Goal: Task Accomplishment & Management: Use online tool/utility

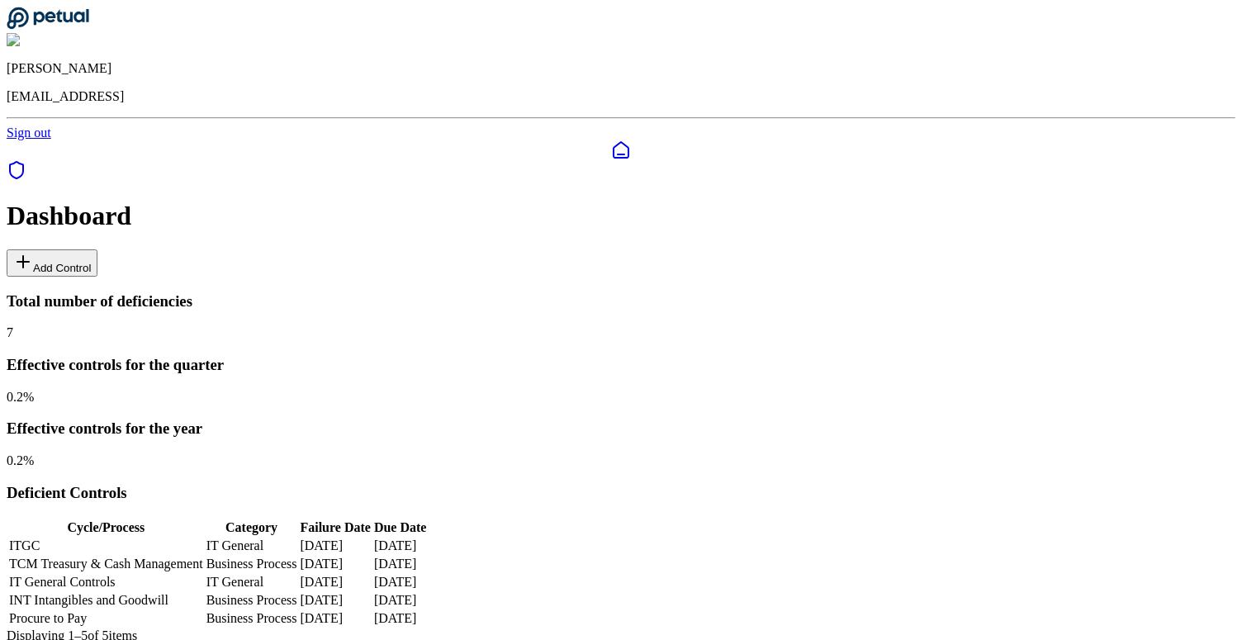
click at [97, 249] on button "Add Control" at bounding box center [52, 262] width 91 height 27
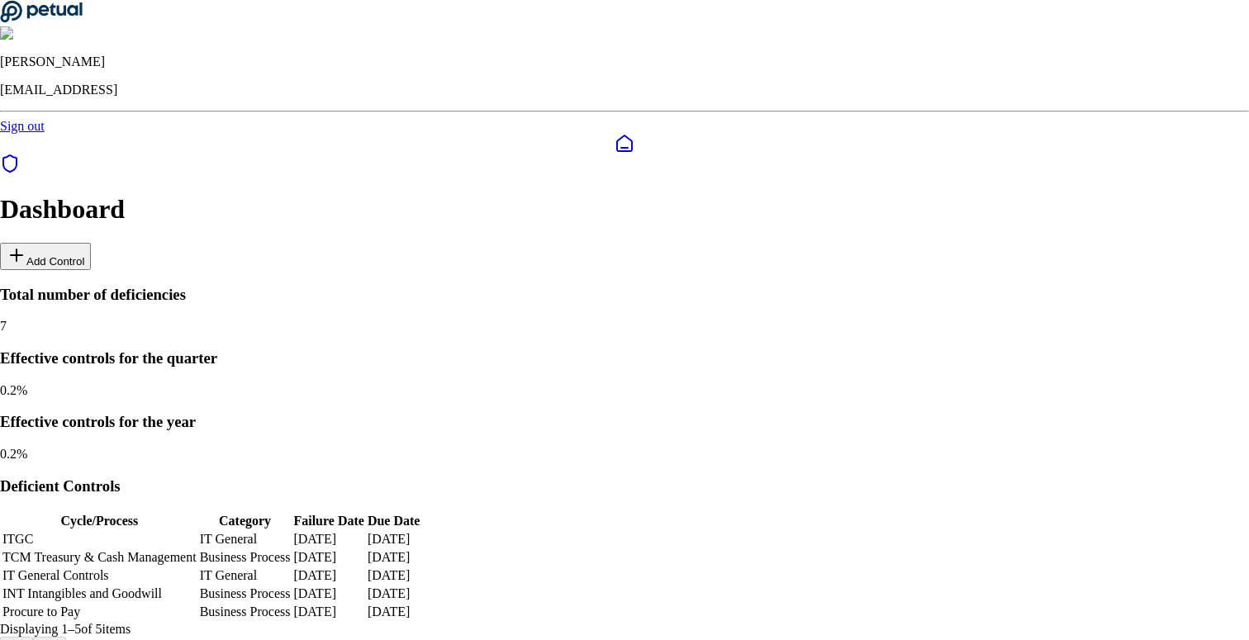
type input "*****"
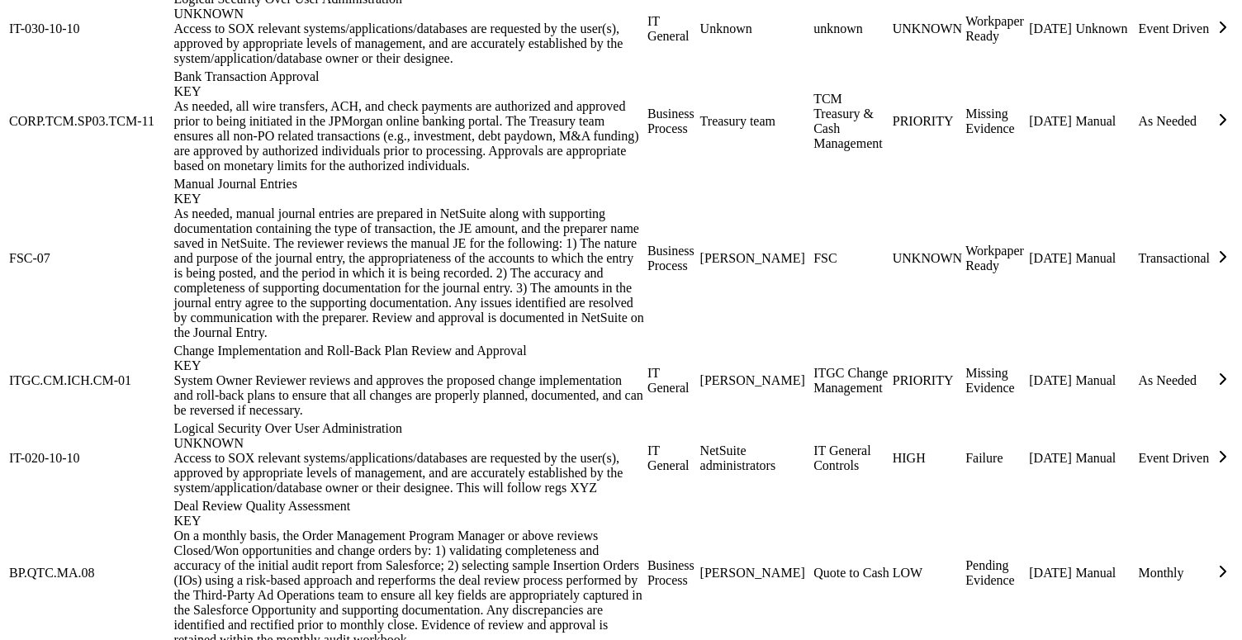
scroll to position [1917, 0]
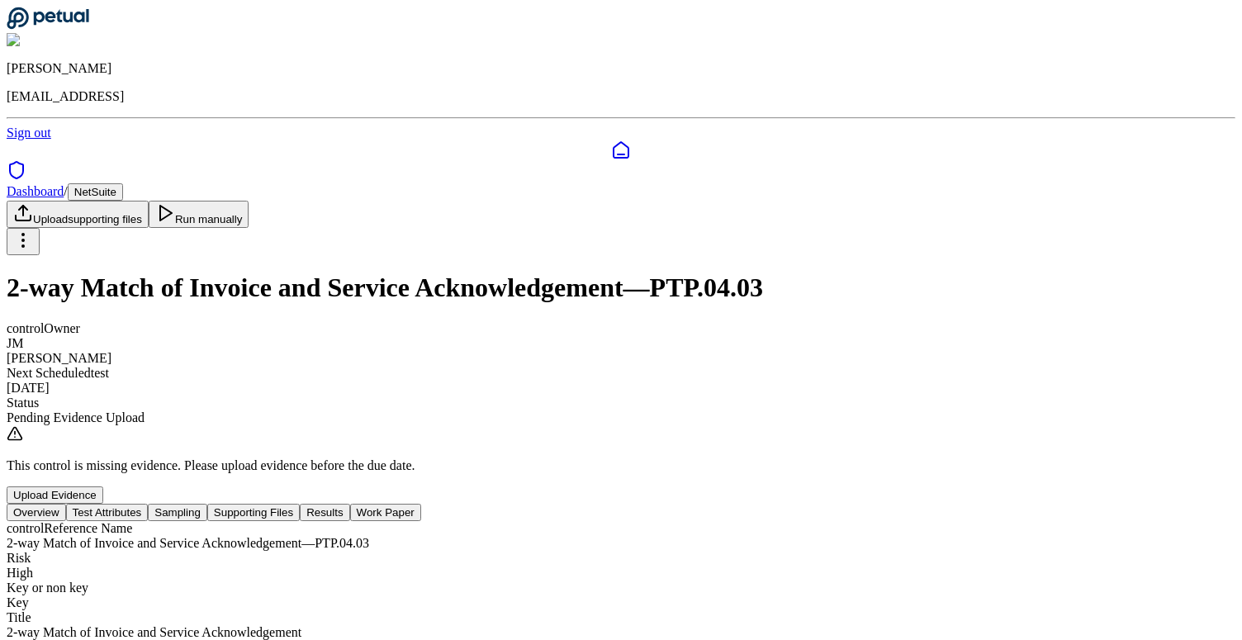
click at [300, 504] on button "Supporting Files" at bounding box center [253, 512] width 92 height 17
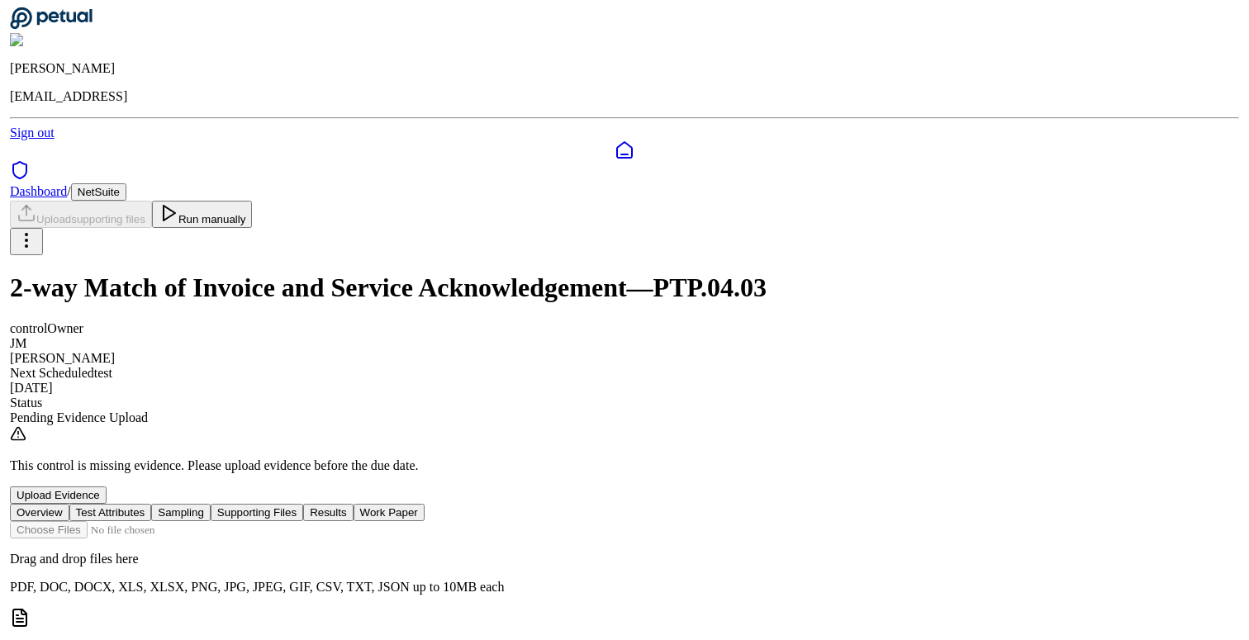
scroll to position [123, 0]
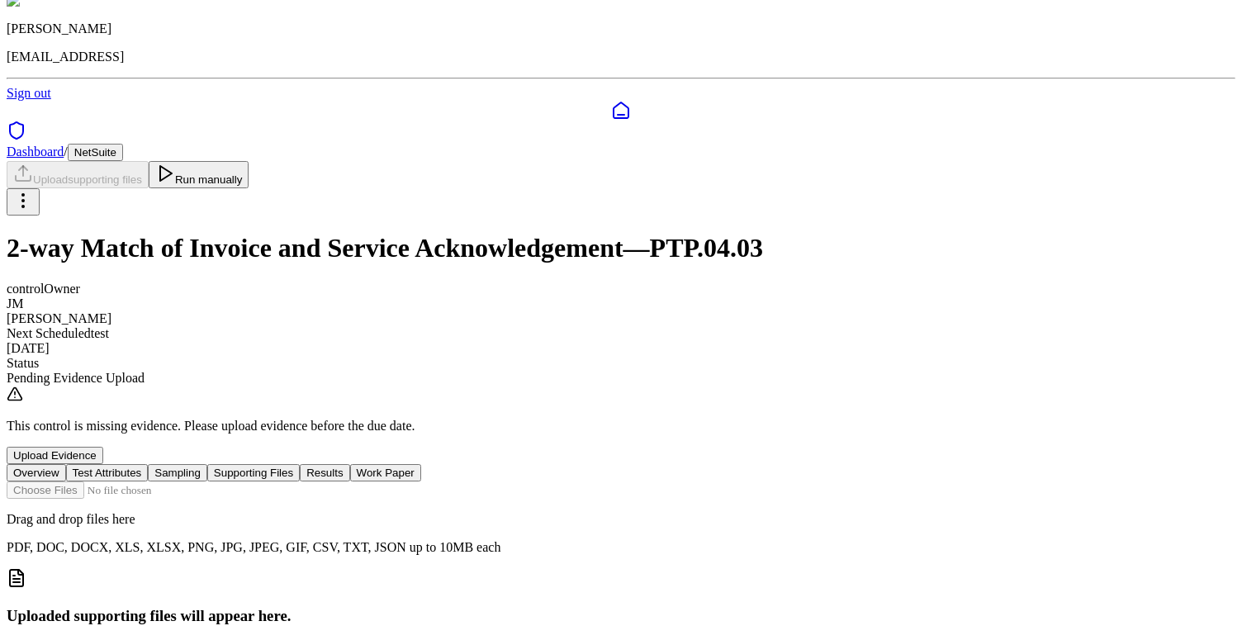
click at [149, 464] on button "Test Attributes" at bounding box center [107, 472] width 83 height 17
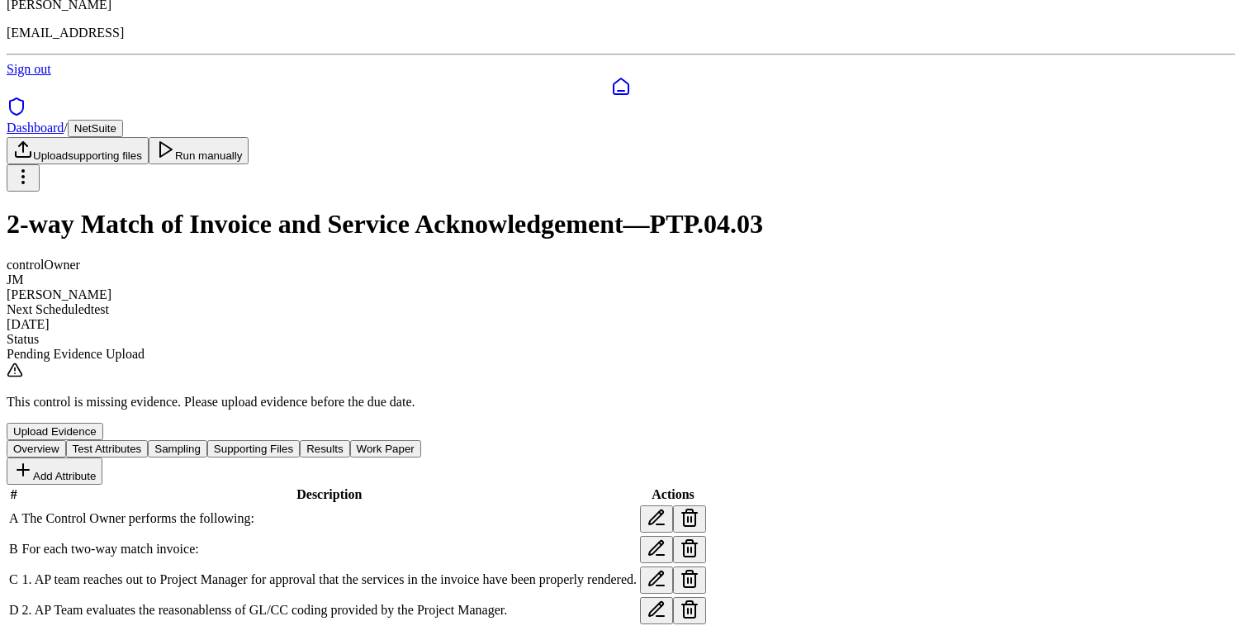
click at [699, 508] on icon at bounding box center [690, 518] width 20 height 20
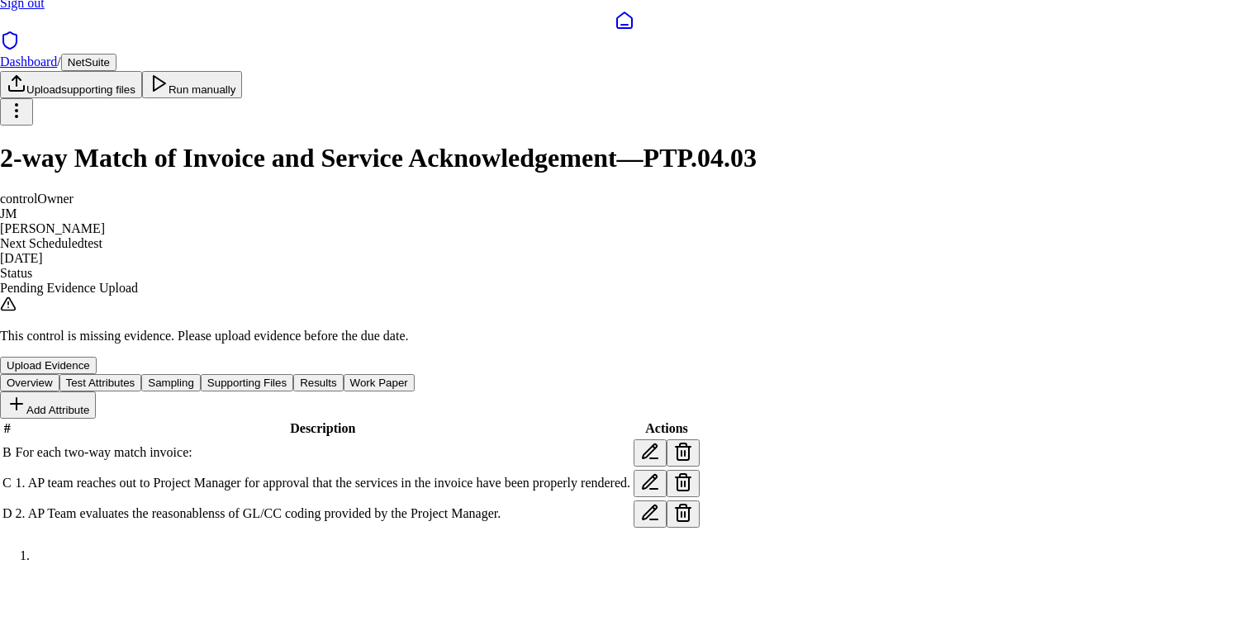
scroll to position [97, 0]
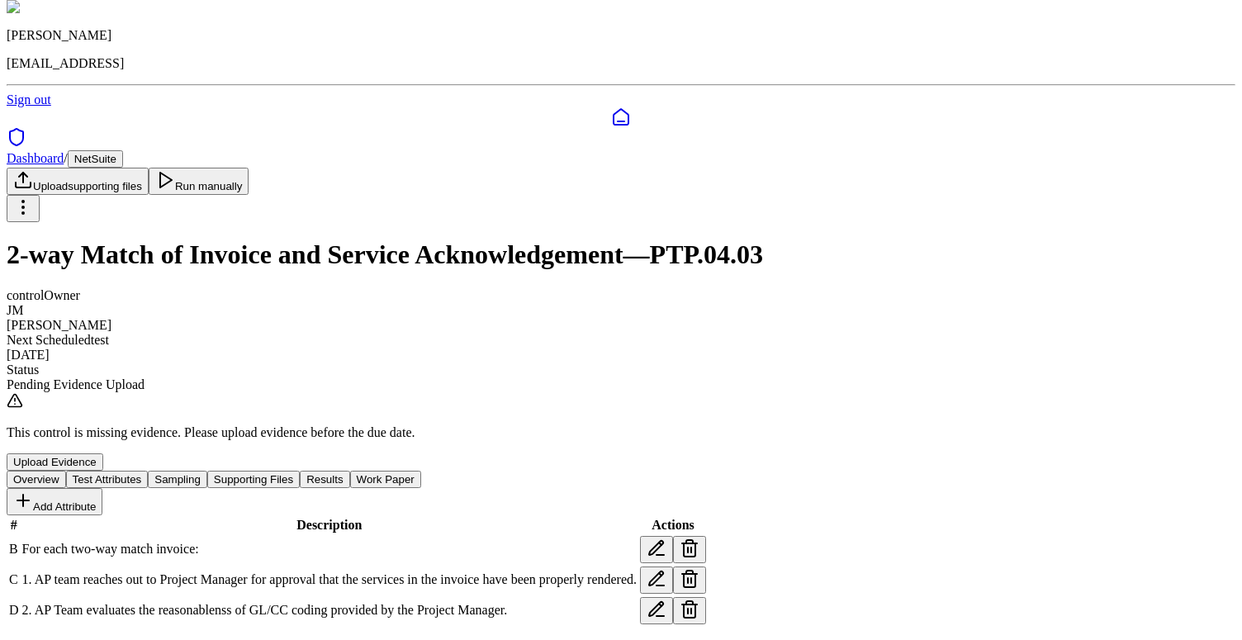
click at [666, 569] on icon at bounding box center [657, 579] width 20 height 20
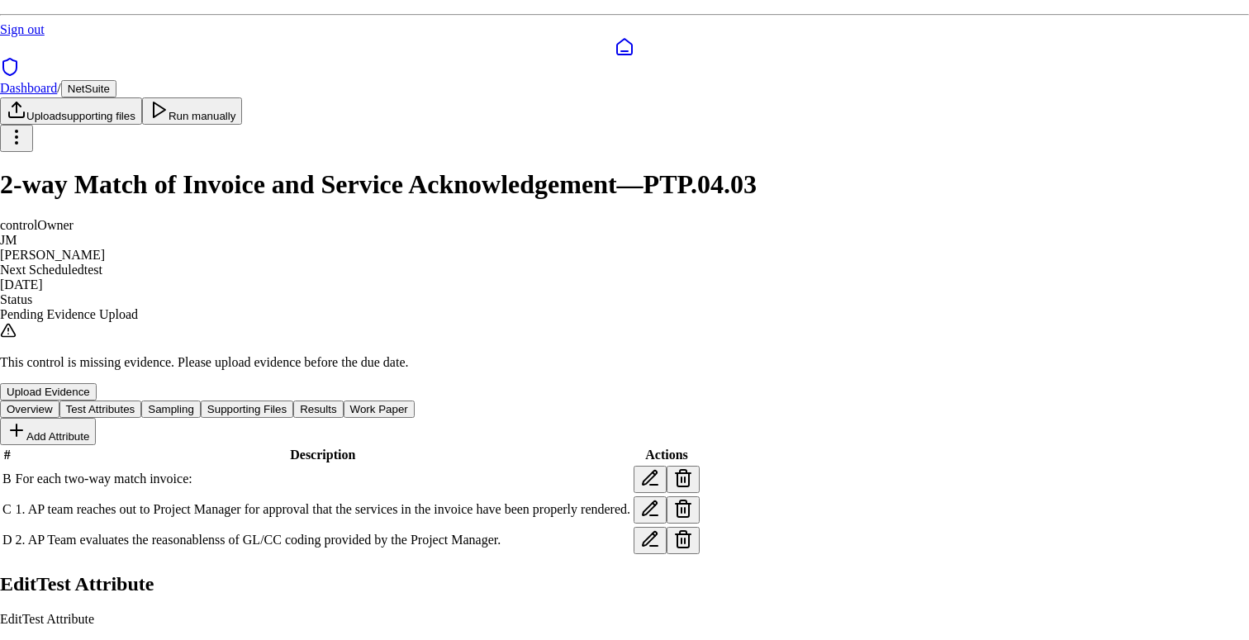
drag, startPoint x: 687, startPoint y: 325, endPoint x: 410, endPoint y: 292, distance: 279.4
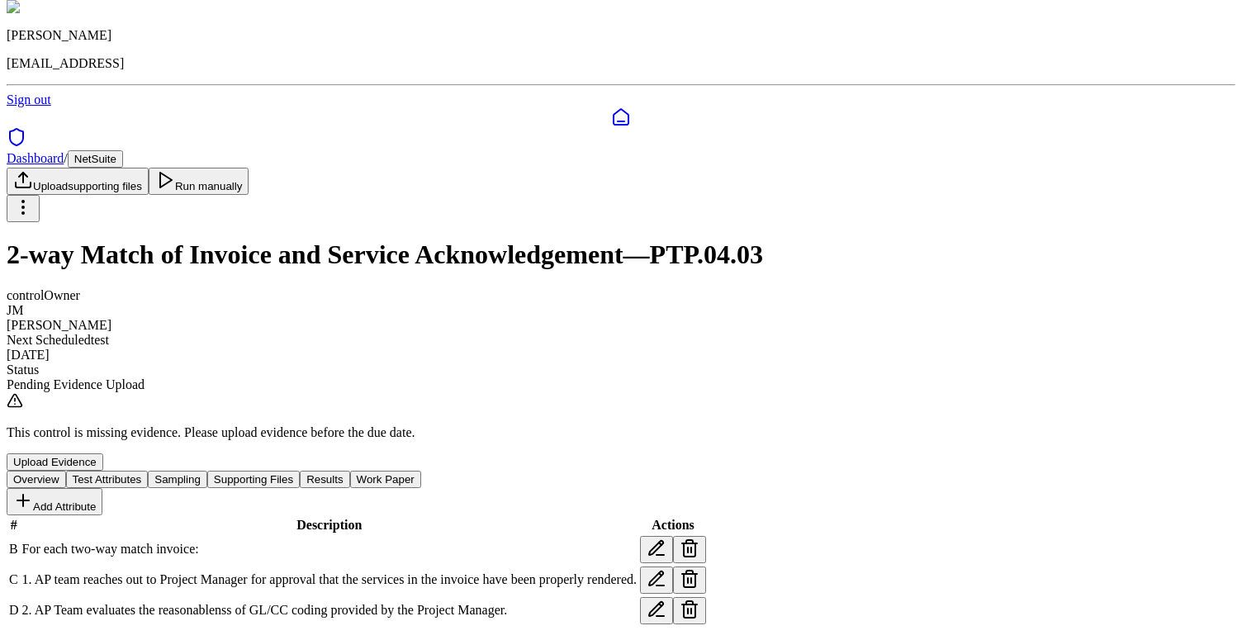
click at [666, 538] on icon at bounding box center [657, 548] width 20 height 20
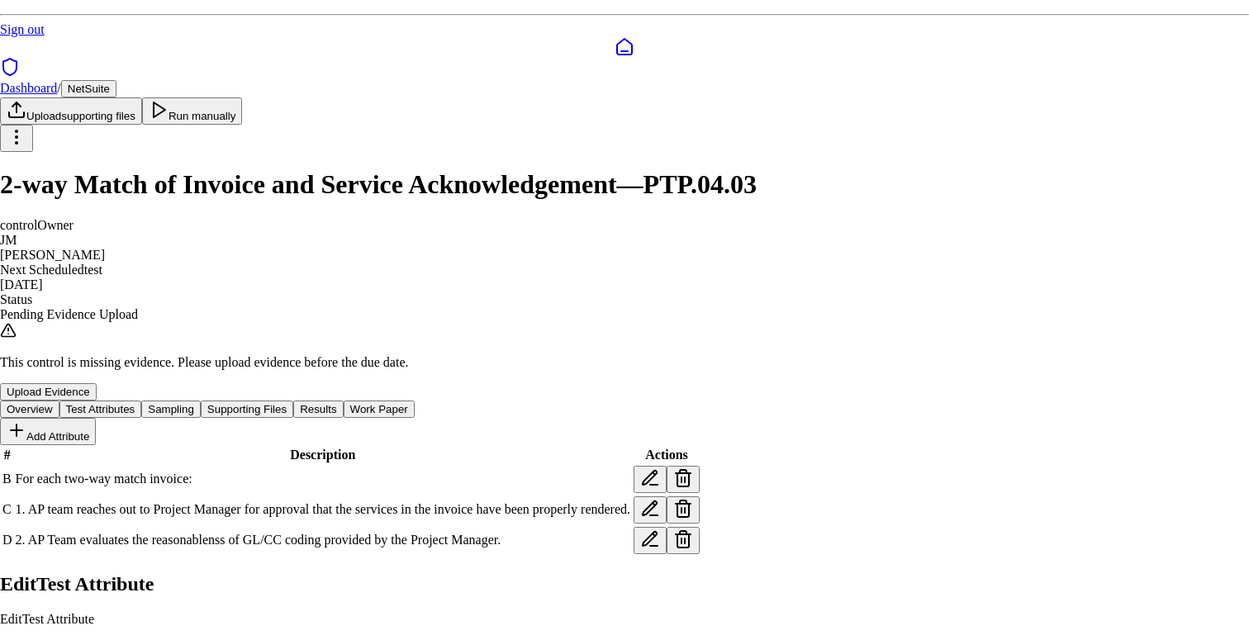
paste textarea "**********"
type textarea "**********"
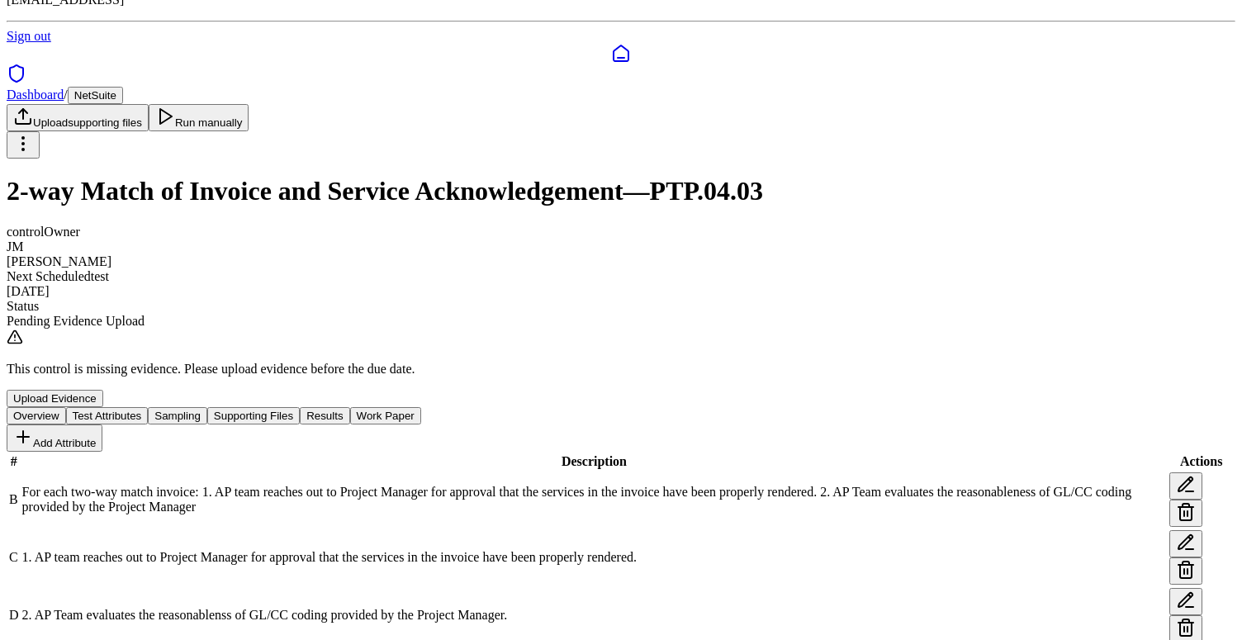
click at [1180, 565] on icon at bounding box center [1186, 571] width 12 height 13
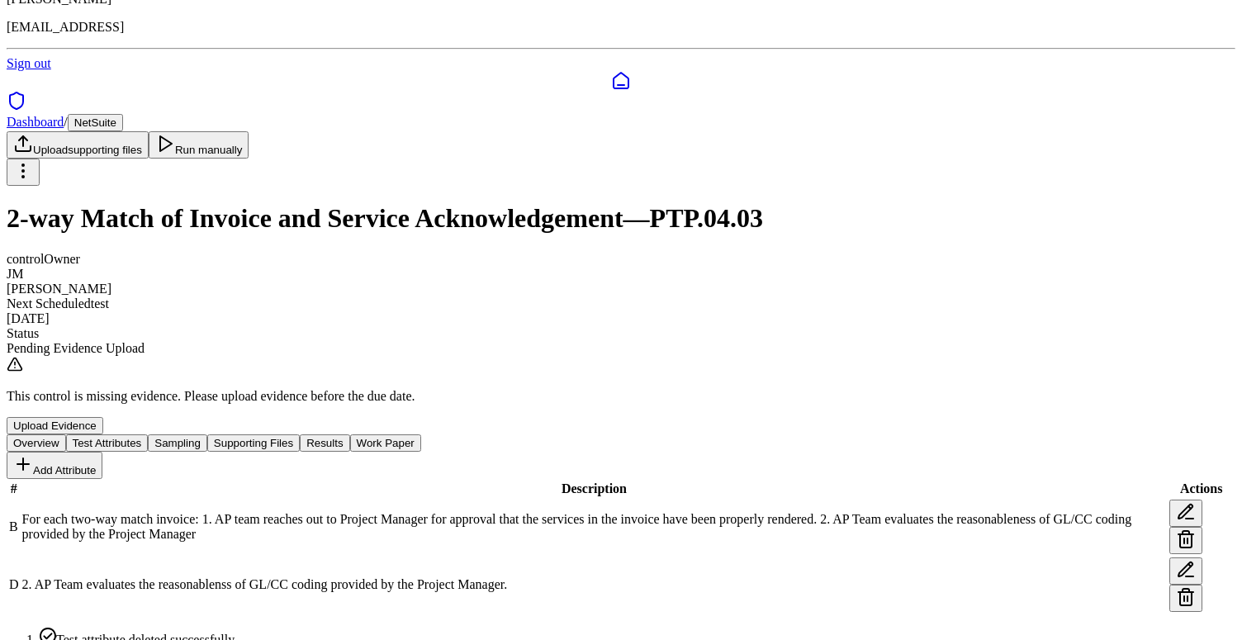
click at [1169, 585] on button at bounding box center [1185, 598] width 33 height 27
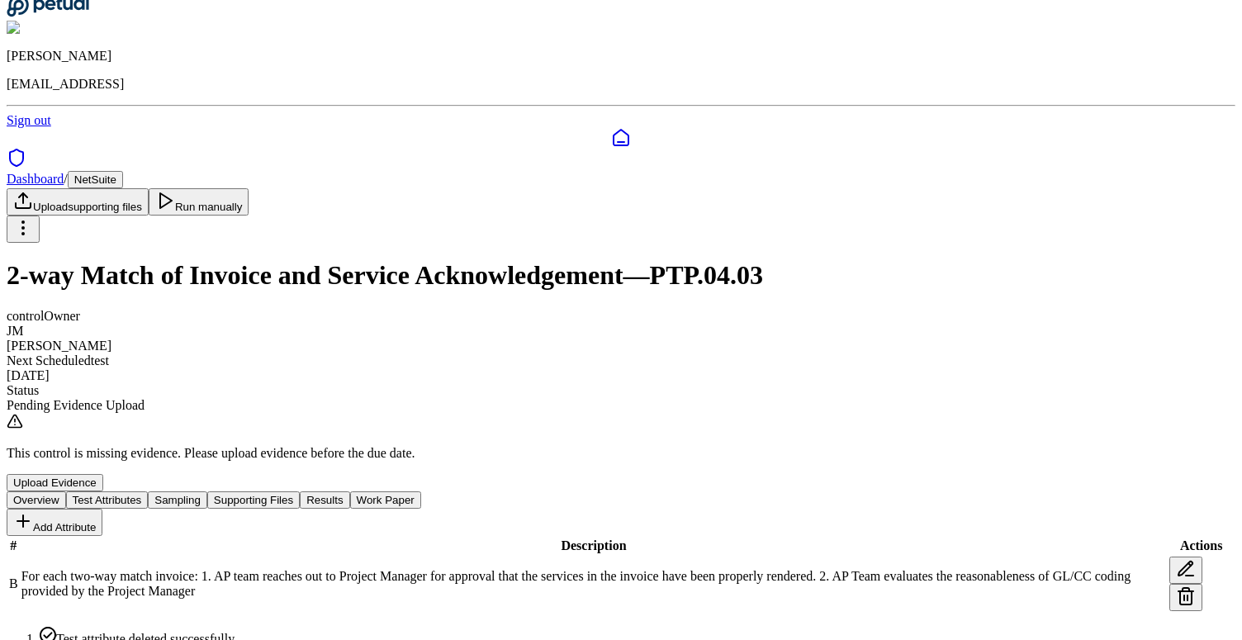
click at [207, 491] on button "Sampling" at bounding box center [177, 499] width 59 height 17
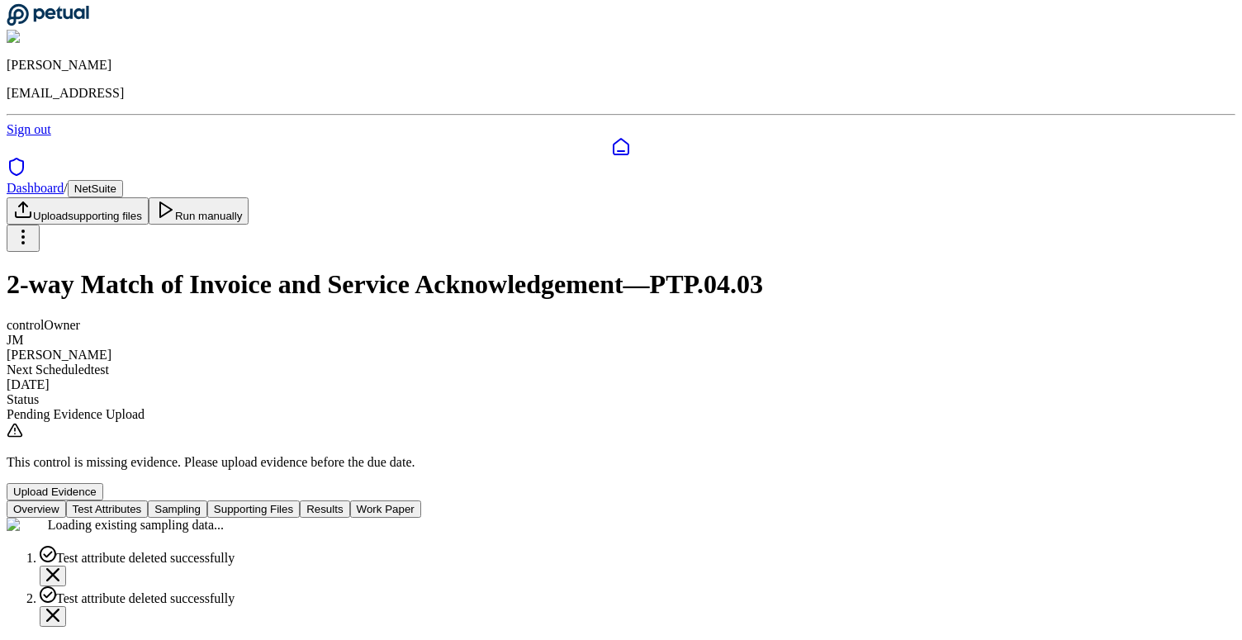
scroll to position [0, 0]
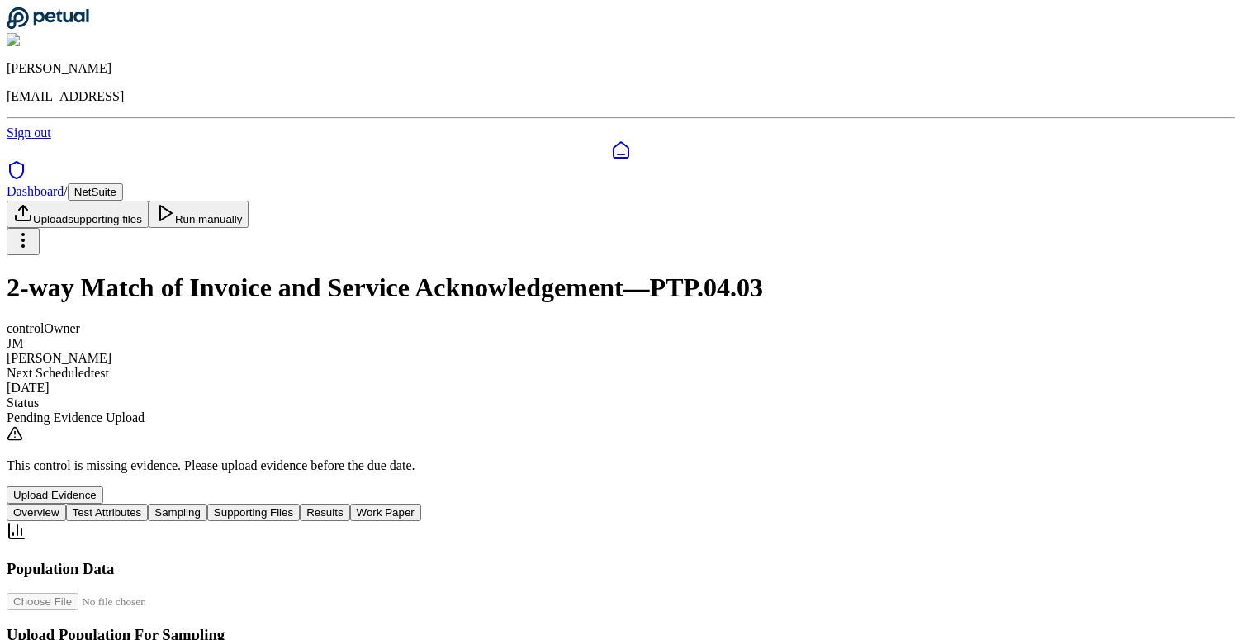
click at [300, 504] on button "Supporting Files" at bounding box center [253, 512] width 92 height 17
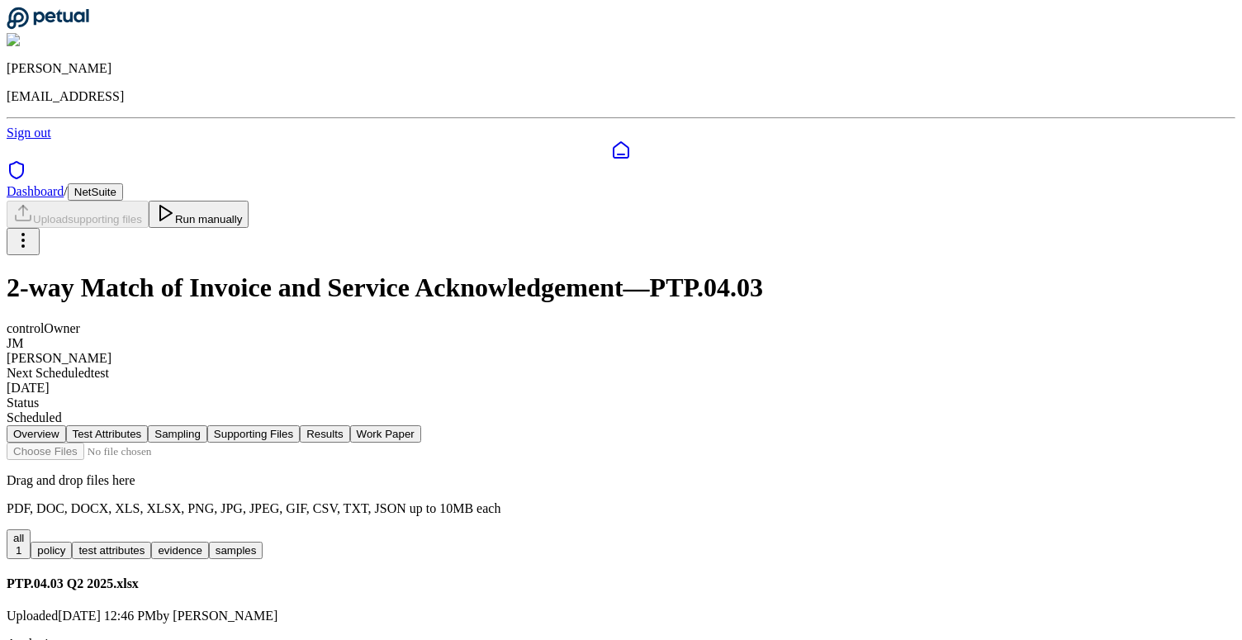
click at [249, 201] on button "Run manually" at bounding box center [199, 214] width 101 height 27
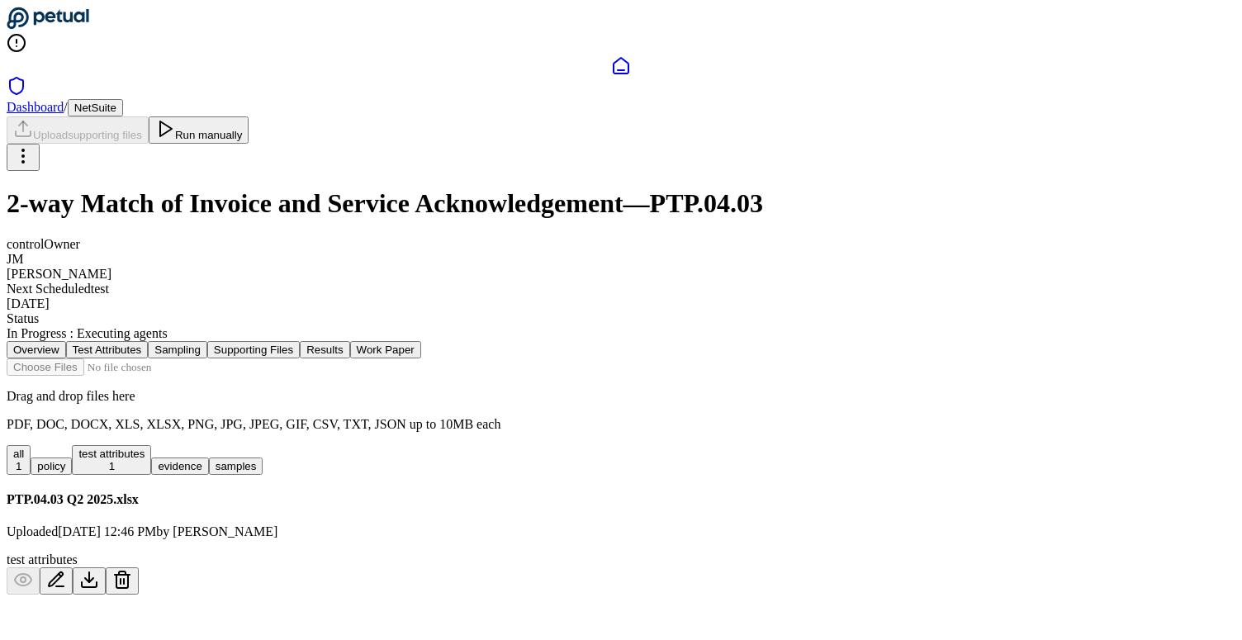
click at [349, 341] on button "Results" at bounding box center [325, 349] width 50 height 17
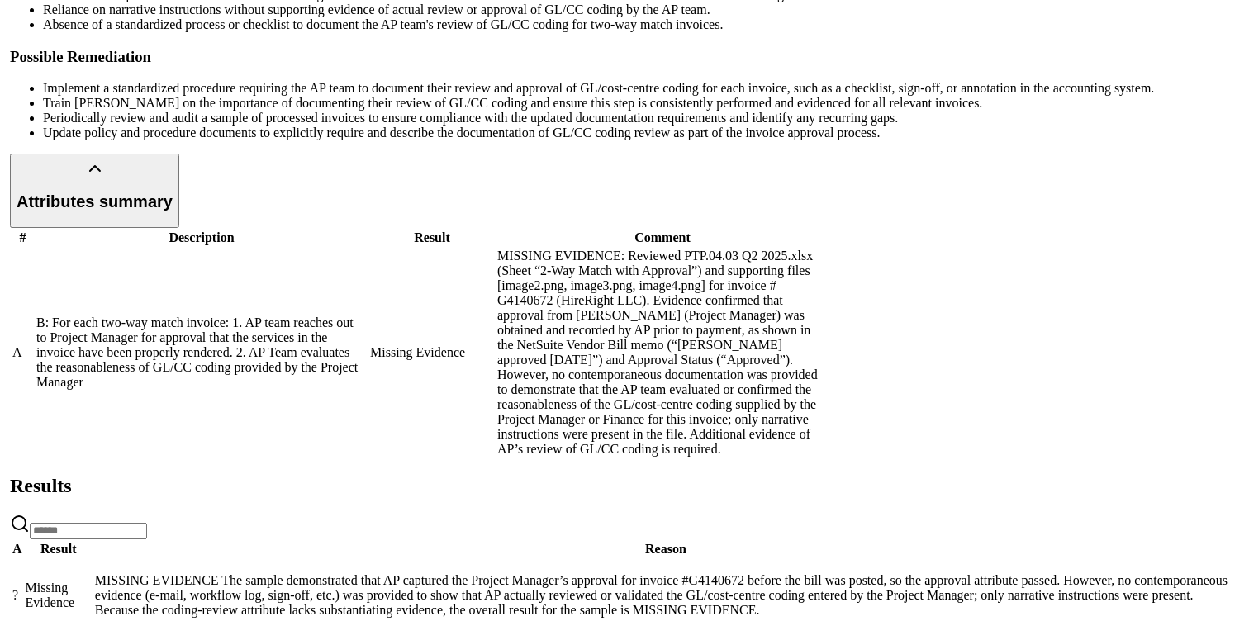
scroll to position [696, 0]
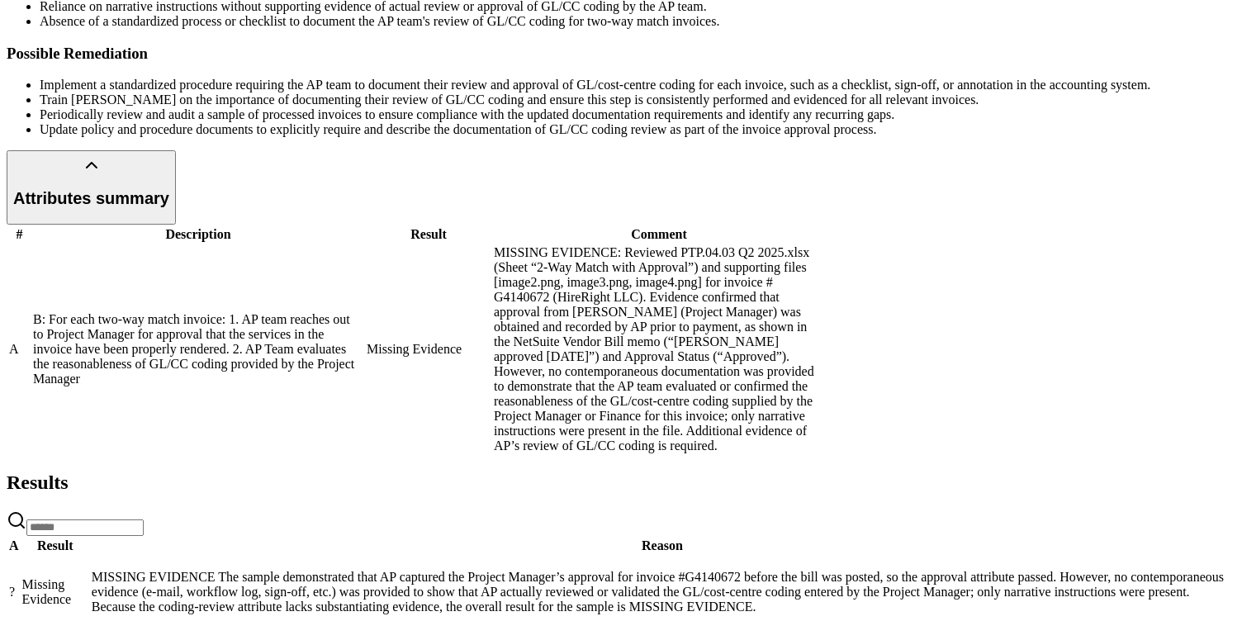
click at [661, 570] on p "MISSING EVIDENCE The sample demonstrated that AP captured the Project Manager’s…" at bounding box center [662, 592] width 1141 height 45
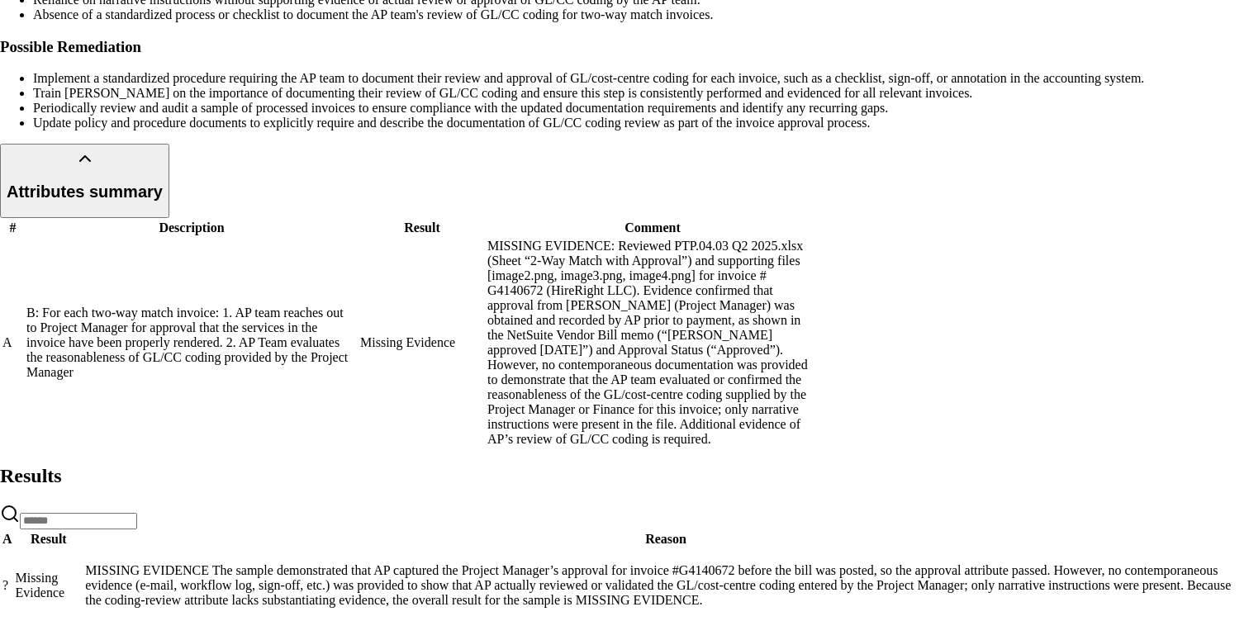
scroll to position [209, 0]
drag, startPoint x: 699, startPoint y: 367, endPoint x: 586, endPoint y: 247, distance: 165.3
drag, startPoint x: 586, startPoint y: 247, endPoint x: 664, endPoint y: 374, distance: 149.4
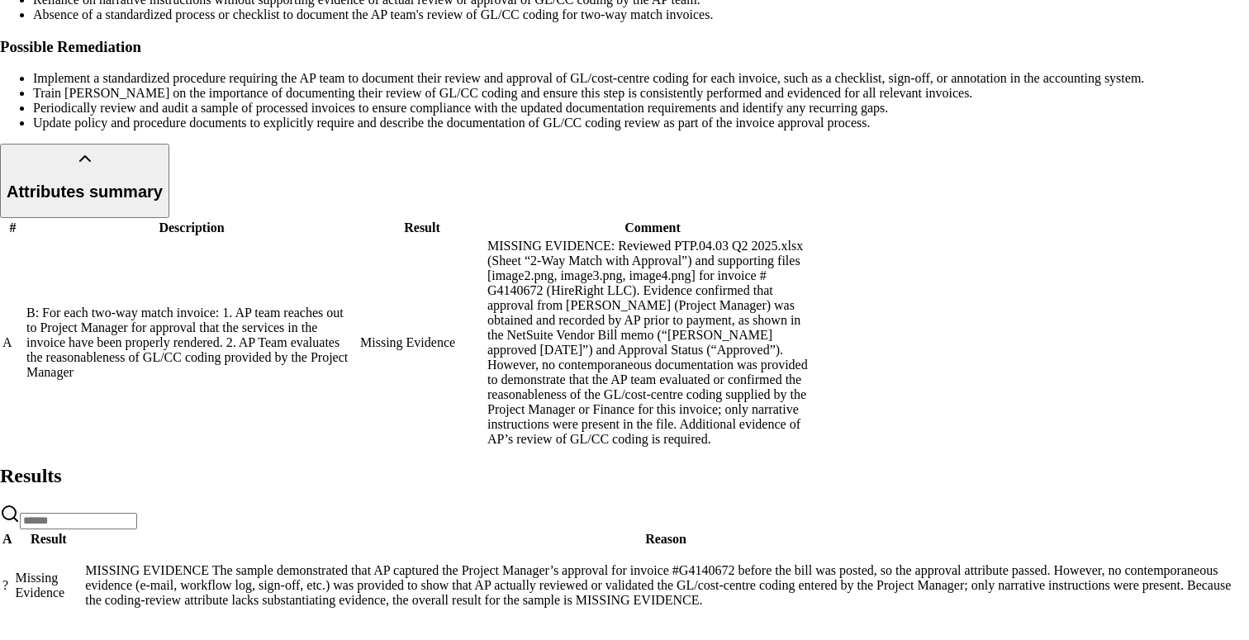
drag, startPoint x: 664, startPoint y: 374, endPoint x: 611, endPoint y: 251, distance: 133.9
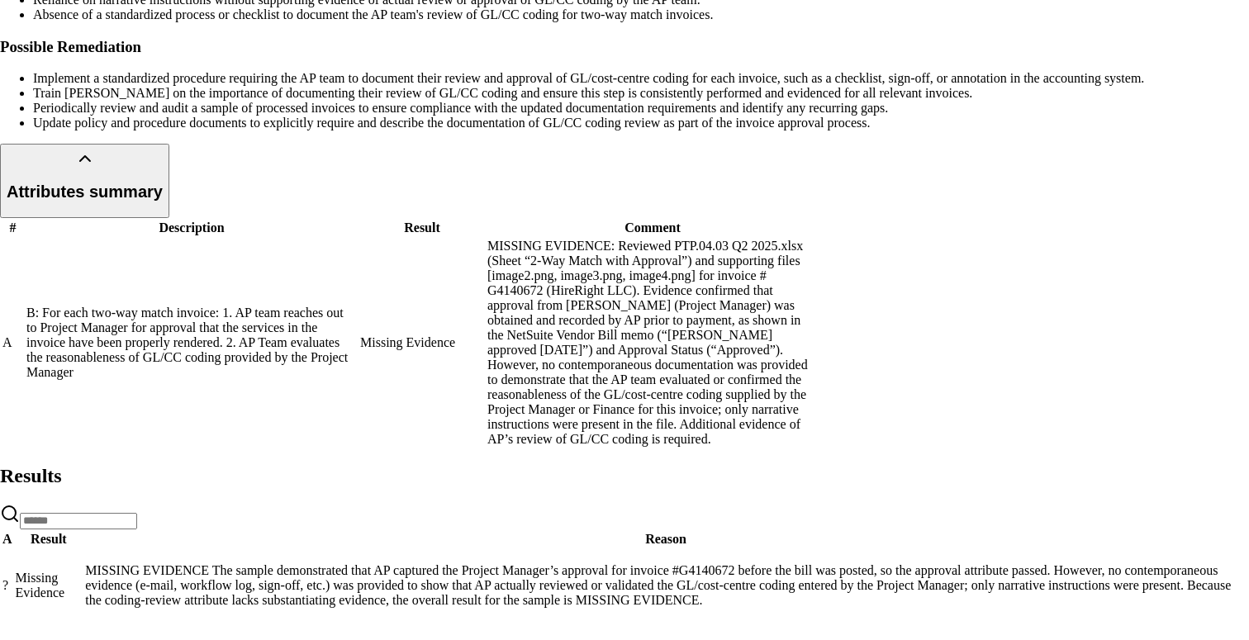
drag, startPoint x: 611, startPoint y: 251, endPoint x: 676, endPoint y: 359, distance: 126.3
drag, startPoint x: 676, startPoint y: 359, endPoint x: 620, endPoint y: 241, distance: 130.8
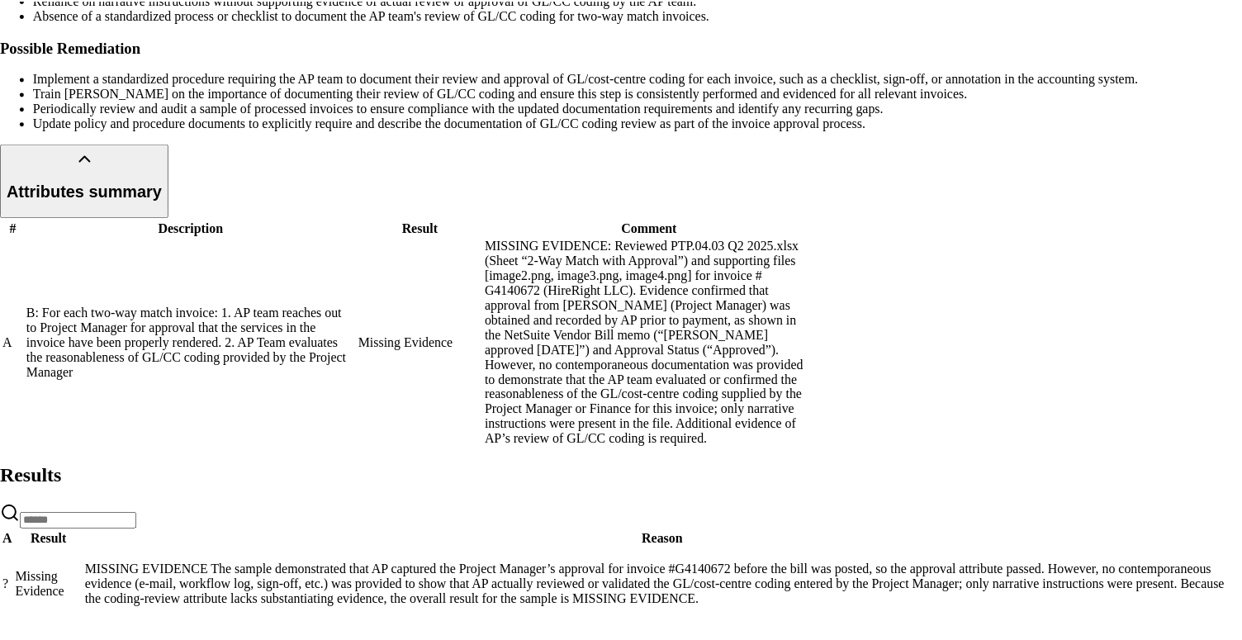
scroll to position [0, 0]
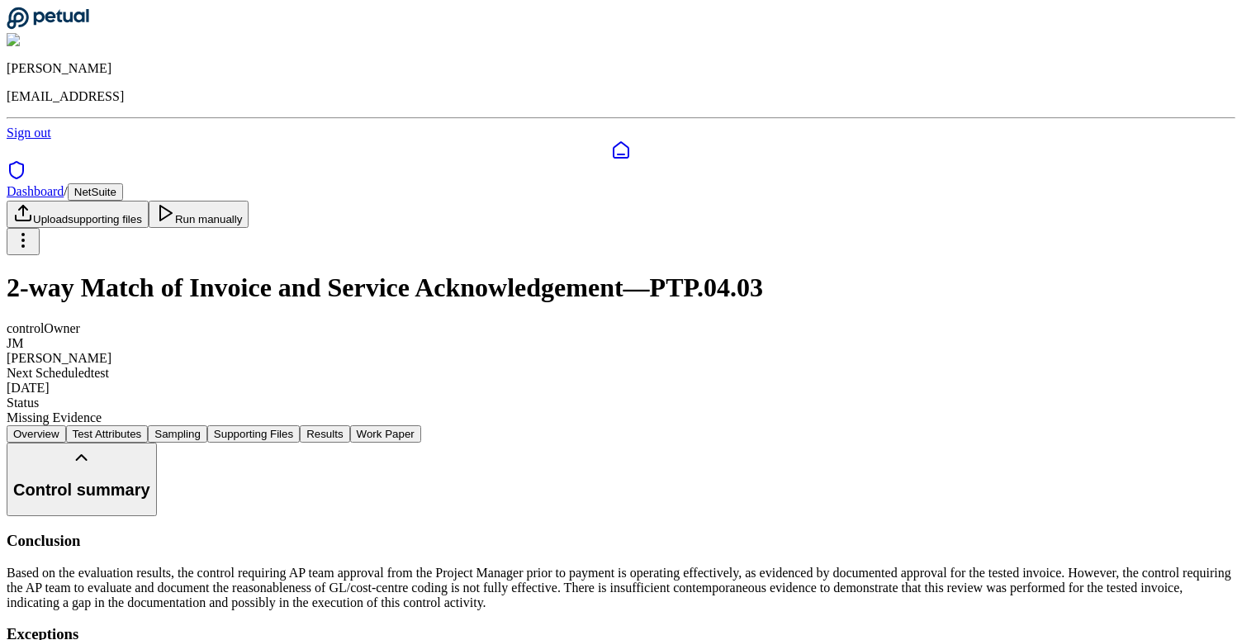
click at [421, 425] on button "Work Paper" at bounding box center [385, 433] width 71 height 17
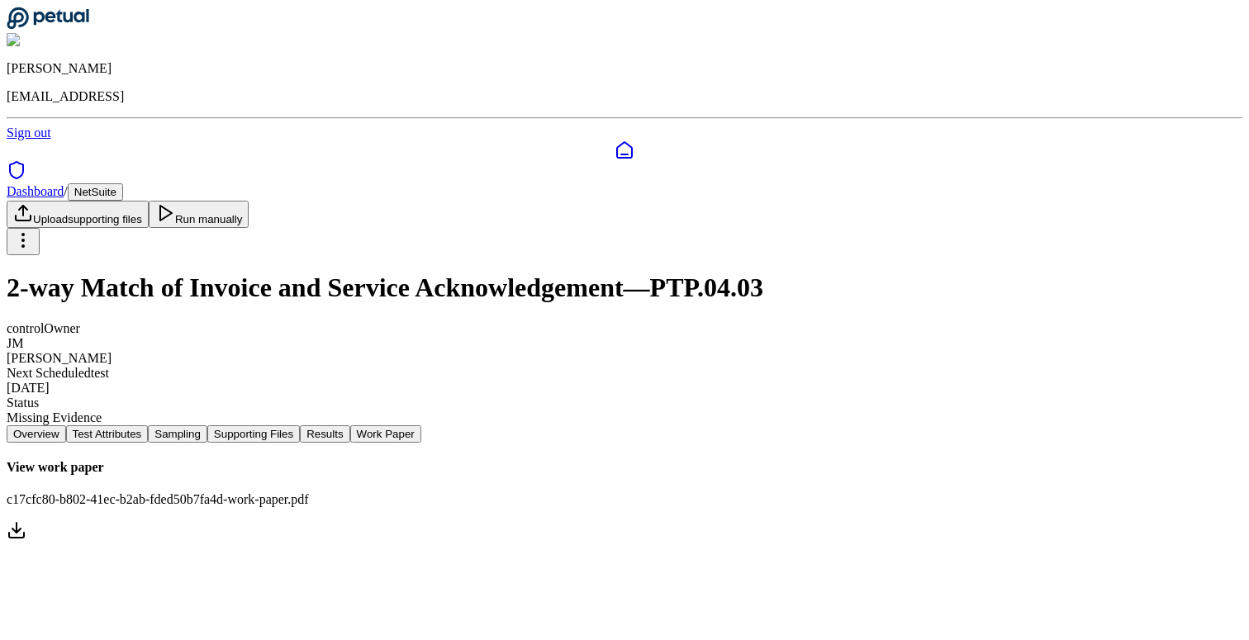
click at [26, 520] on icon at bounding box center [17, 530] width 20 height 20
